Goal: Go to known website: Access a specific website the user already knows

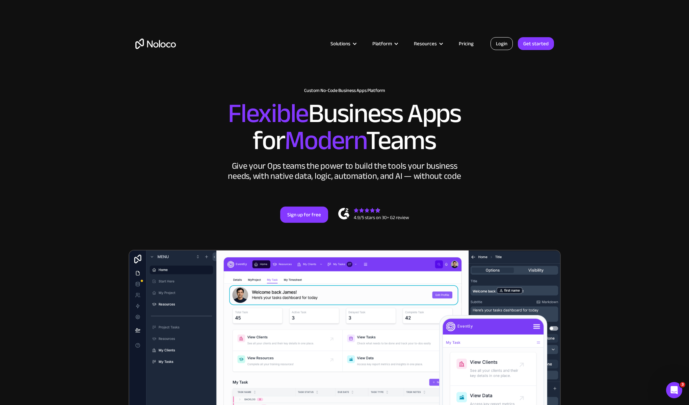
click at [499, 45] on link "Login" at bounding box center [502, 43] width 22 height 13
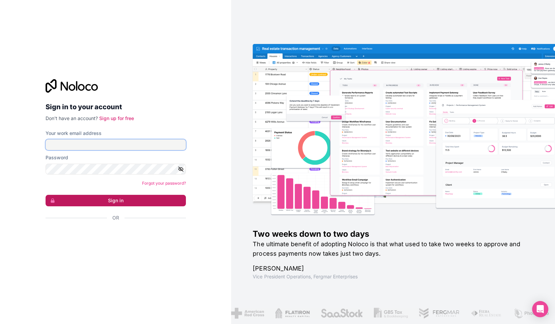
type input "vv@cagoi.com"
click at [116, 201] on button "Sign in" at bounding box center [116, 200] width 140 height 11
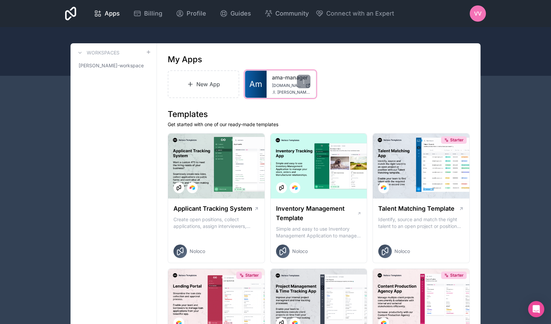
click at [288, 86] on span "ama-manager.automedia.de" at bounding box center [287, 85] width 31 height 5
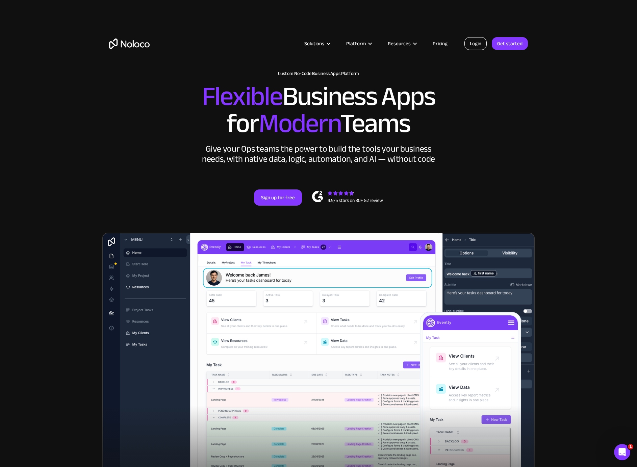
click at [471, 46] on link "Login" at bounding box center [475, 43] width 22 height 13
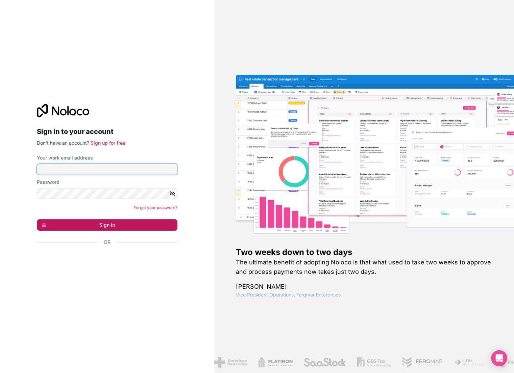
type input "vv@cagoi.com"
click at [112, 226] on button "Sign in" at bounding box center [107, 224] width 140 height 11
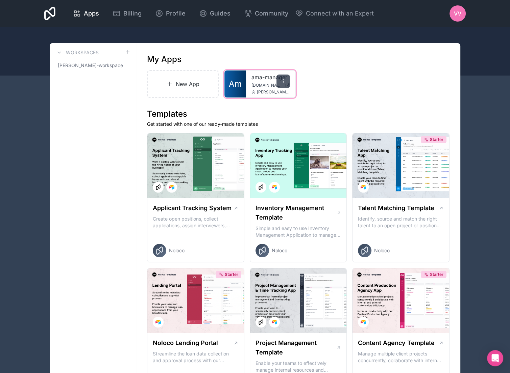
click at [279, 79] on div at bounding box center [283, 82] width 14 height 14
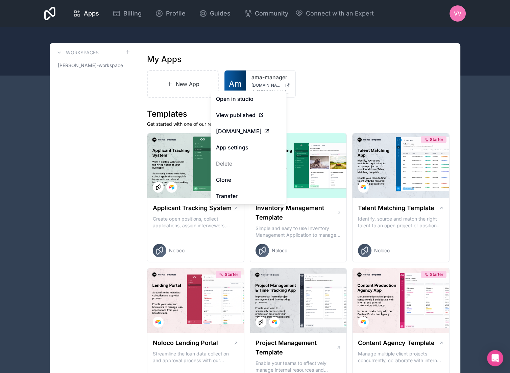
click at [372, 70] on div "New App Am ama-manager ama-manager.automedia.de dimitri@automedia.de" at bounding box center [298, 84] width 302 height 28
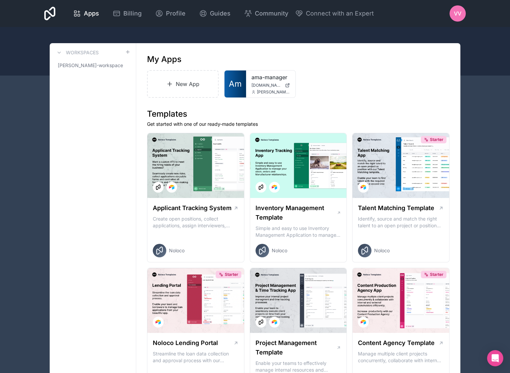
click at [23, 15] on div "Apps Billing Profile Guides Community Connect with an Expert VV Billing Profile…" at bounding box center [255, 13] width 510 height 27
click at [257, 81] on div "ama-manager ama-manager.automedia.de dimitri@automedia.de" at bounding box center [270, 84] width 49 height 27
click at [234, 84] on span "Am" at bounding box center [235, 84] width 13 height 11
